Goal: Task Accomplishment & Management: Manage account settings

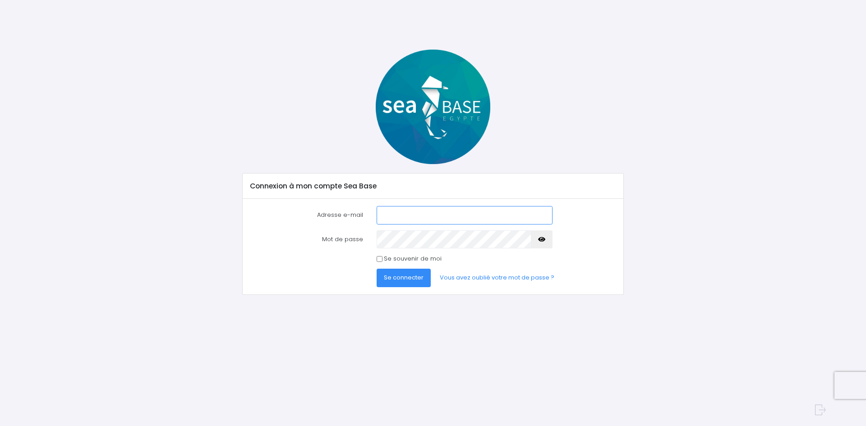
click at [386, 216] on input "Adresse e-mail" at bounding box center [465, 215] width 176 height 18
paste input "[EMAIL_ADDRESS][DOMAIN_NAME] G7v!pQ9z#X2m"
drag, startPoint x: 518, startPoint y: 215, endPoint x: 452, endPoint y: 214, distance: 65.8
click at [452, 214] on input "[EMAIL_ADDRESS][DOMAIN_NAME] G7v!pQ9z#X2m" at bounding box center [465, 215] width 176 height 18
type input "[EMAIL_ADDRESS][DOMAIN_NAME]"
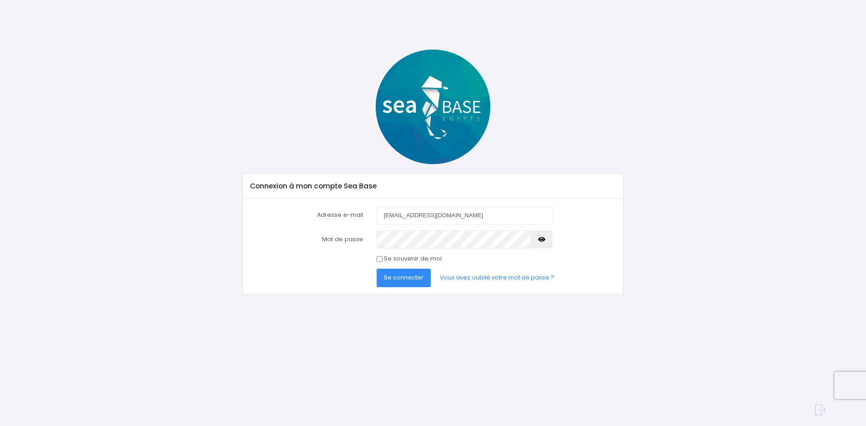
drag, startPoint x: 380, startPoint y: 257, endPoint x: 391, endPoint y: 259, distance: 11.9
click at [380, 258] on input "Se souvenir de moi" at bounding box center [380, 259] width 6 height 6
checkbox input "true"
click at [421, 276] on span "Se connecter" at bounding box center [404, 277] width 40 height 9
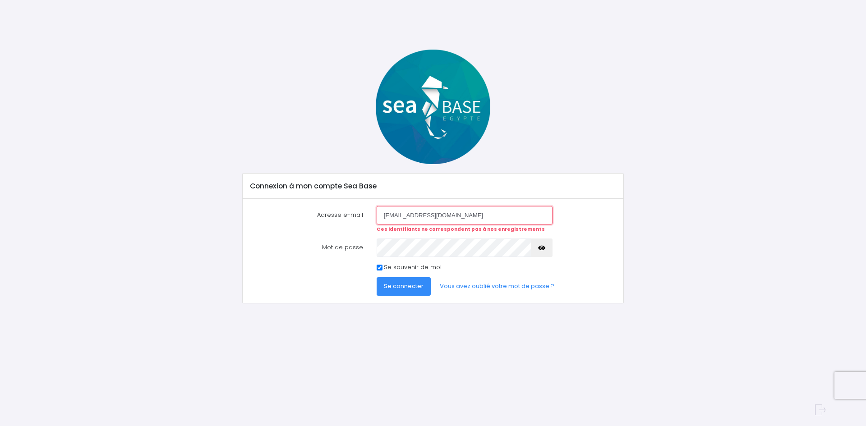
click at [386, 212] on input "[EMAIL_ADDRESS][DOMAIN_NAME]" at bounding box center [465, 215] width 176 height 18
click at [384, 213] on input "[EMAIL_ADDRESS][DOMAIN_NAME]" at bounding box center [465, 215] width 176 height 18
click at [466, 210] on input "[EMAIL_ADDRESS][DOMAIN_NAME]" at bounding box center [465, 215] width 176 height 18
click at [541, 248] on icon "button" at bounding box center [541, 248] width 7 height 0
click at [406, 282] on span "Se connecter" at bounding box center [404, 286] width 40 height 9
